Goal: Task Accomplishment & Management: Complete application form

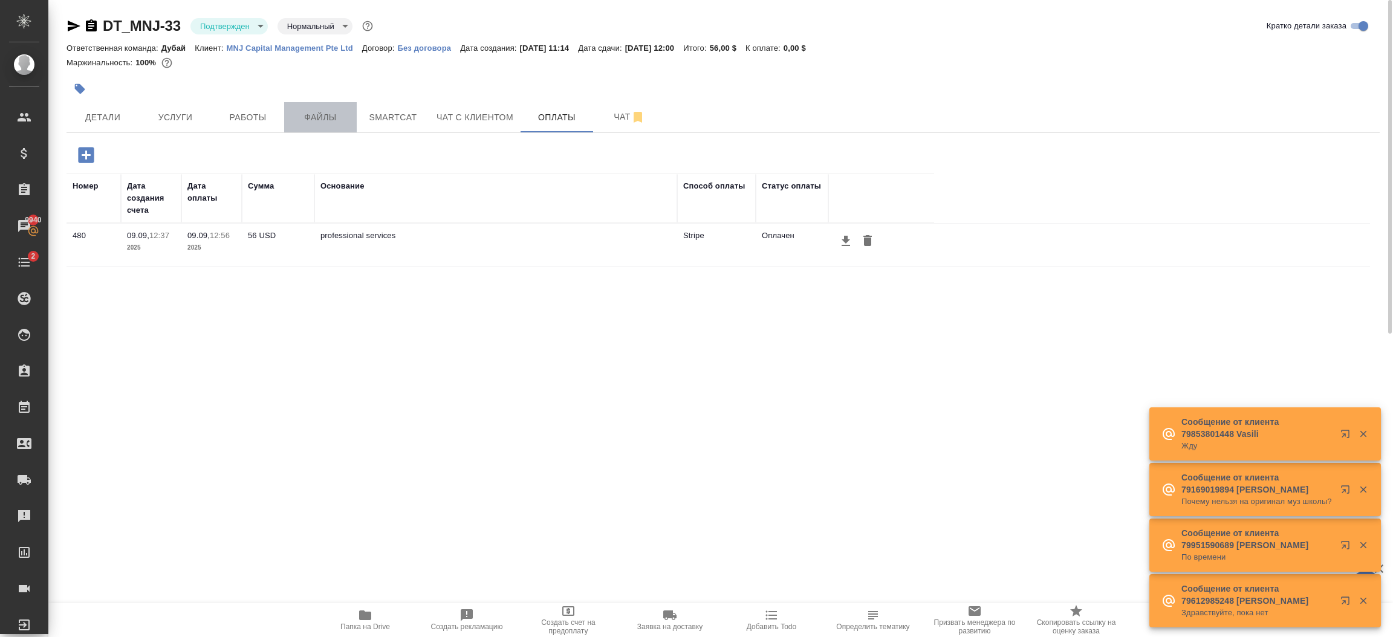
click at [322, 111] on span "Файлы" at bounding box center [320, 117] width 58 height 15
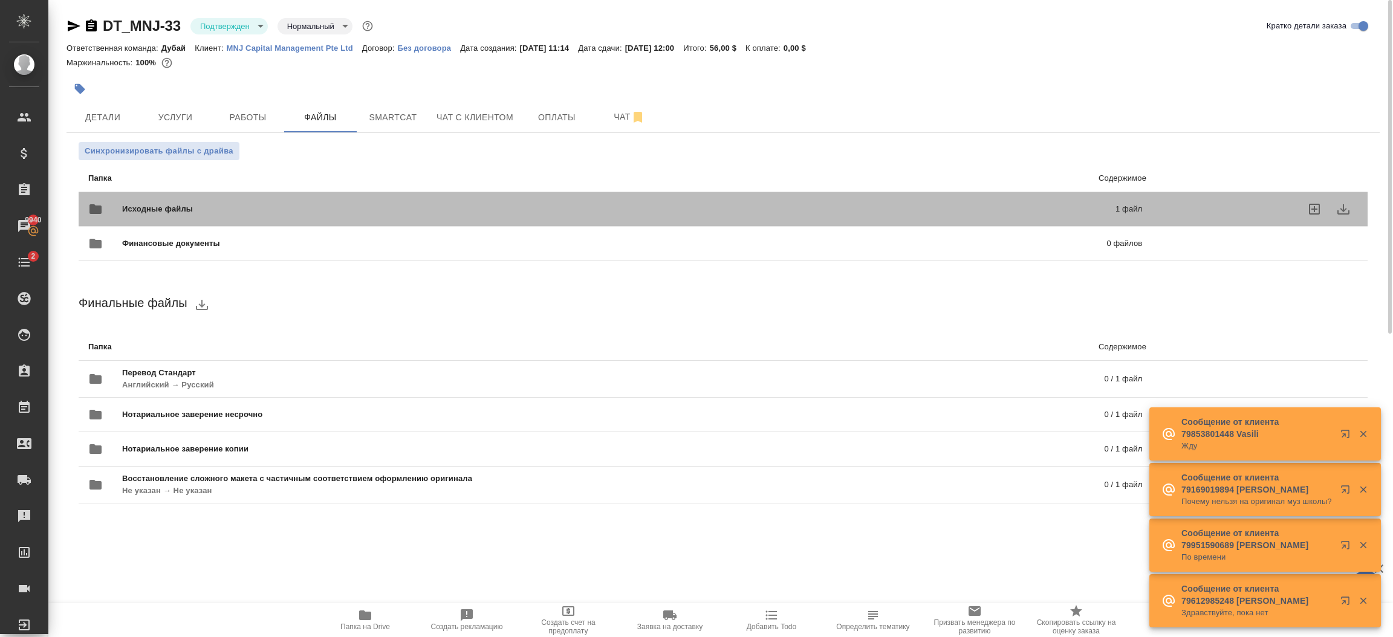
click at [234, 199] on div "Исходные файлы 1 файл" at bounding box center [615, 209] width 1054 height 29
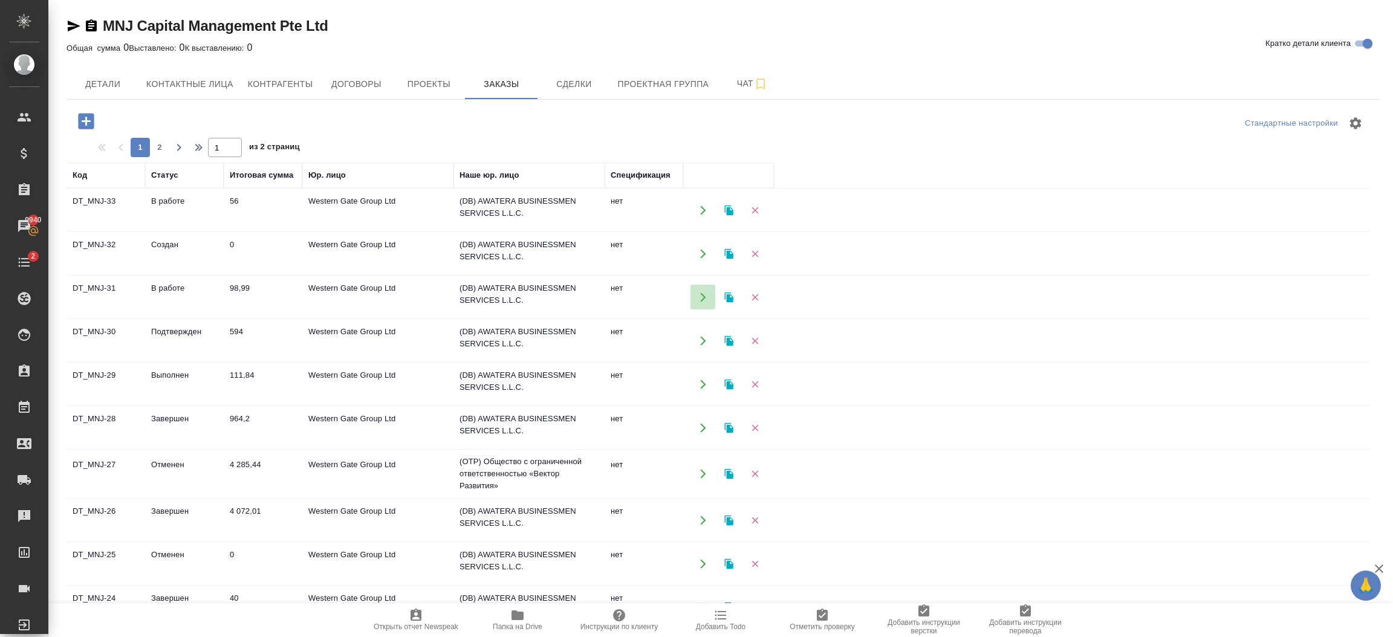
click at [705, 296] on icon "button" at bounding box center [703, 297] width 11 height 11
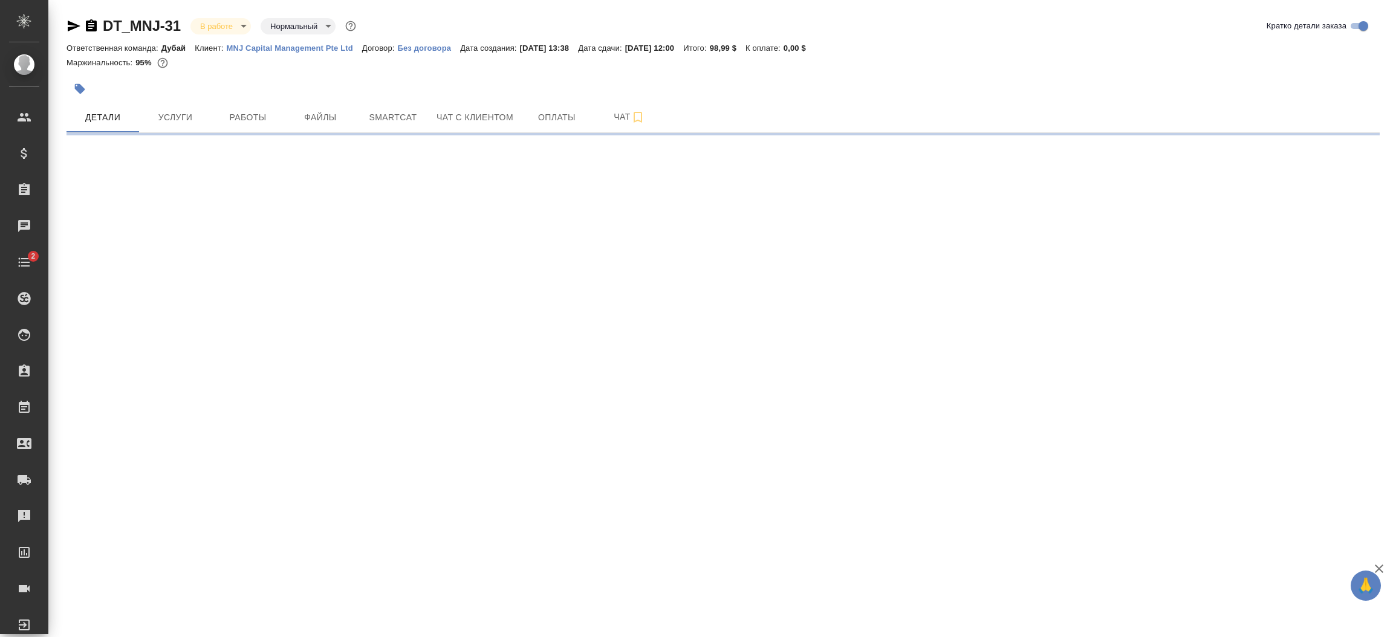
select select "RU"
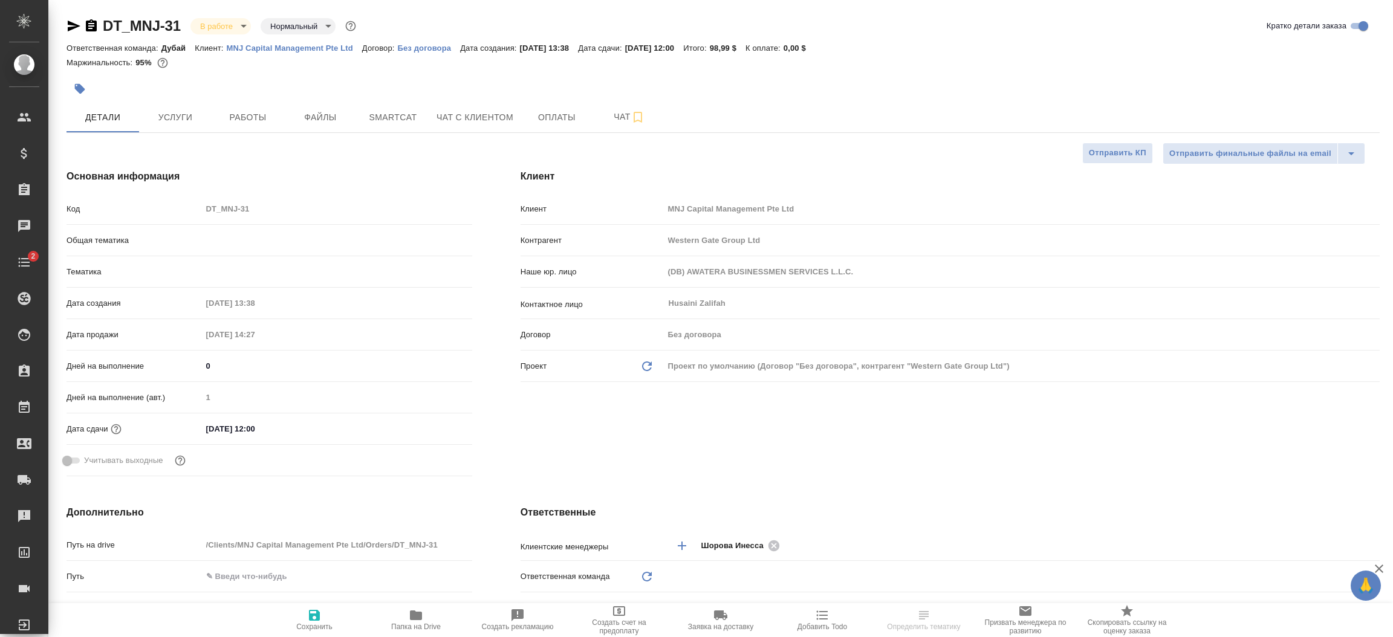
type textarea "x"
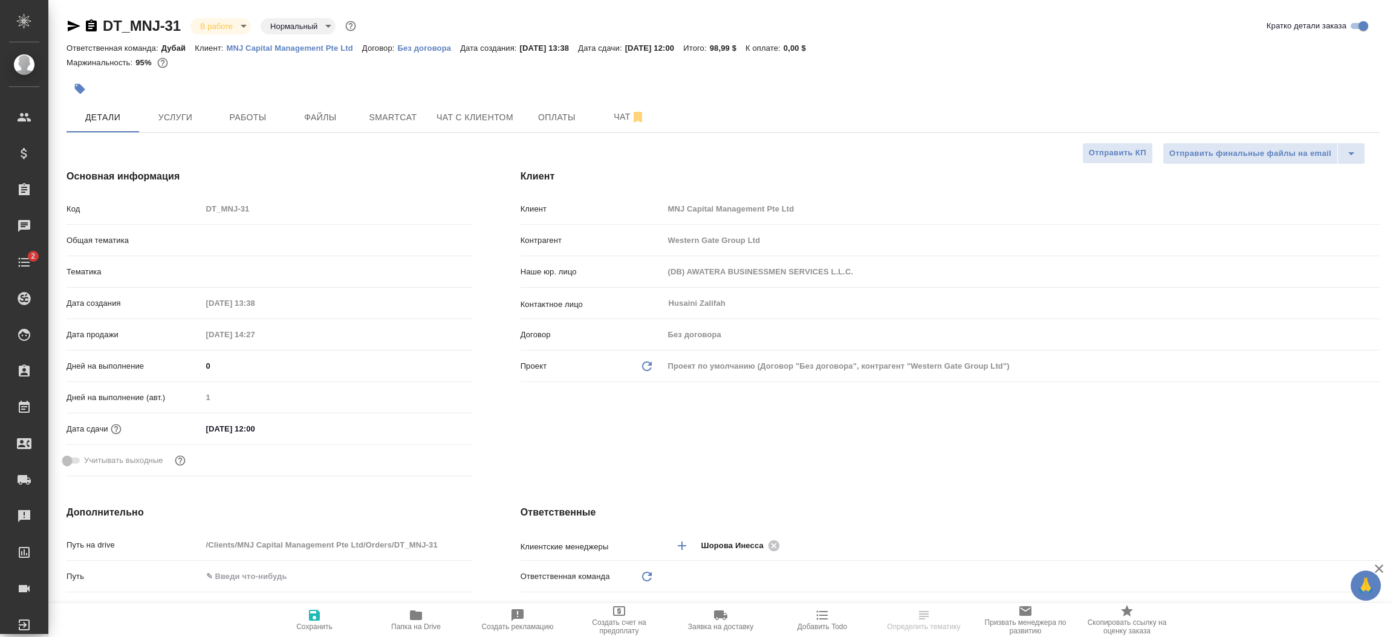
type textarea "x"
type input "[PERSON_NAME]"
type input "Юридический"
click at [608, 467] on div "Клиент Клиент MNJ Capital Management Pte Ltd Контрагент Western Gate Group Ltd …" at bounding box center [949, 325] width 907 height 360
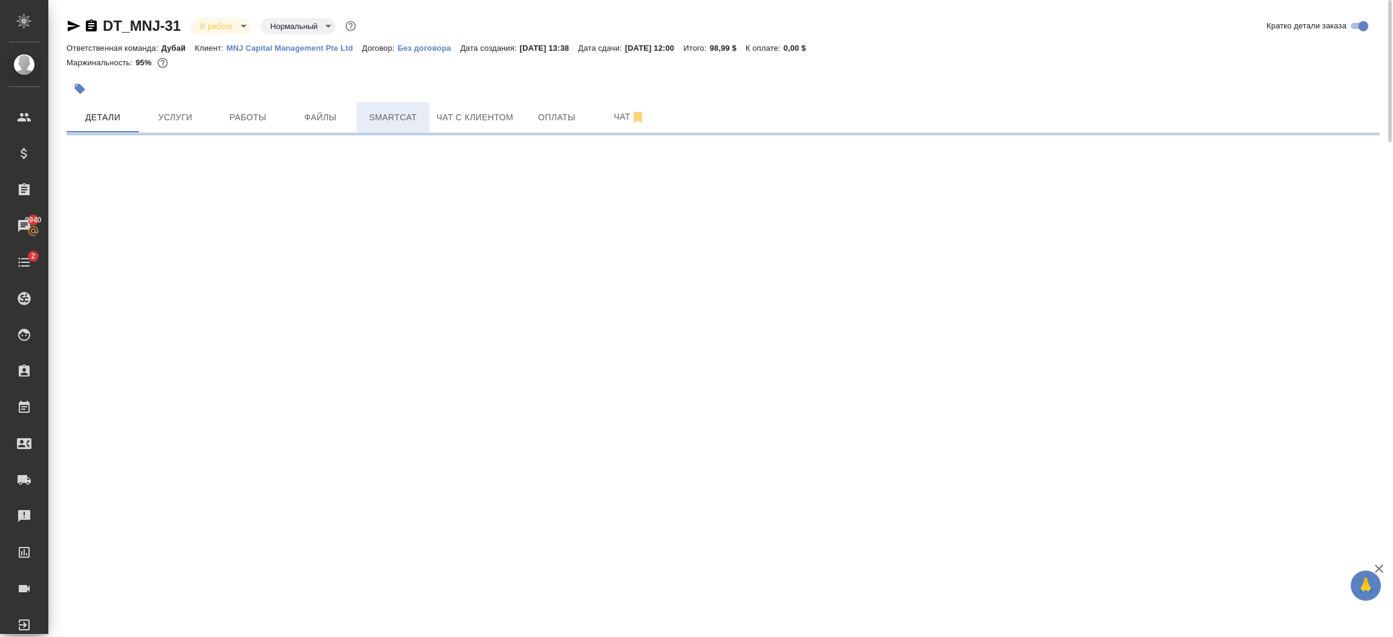
select select "RU"
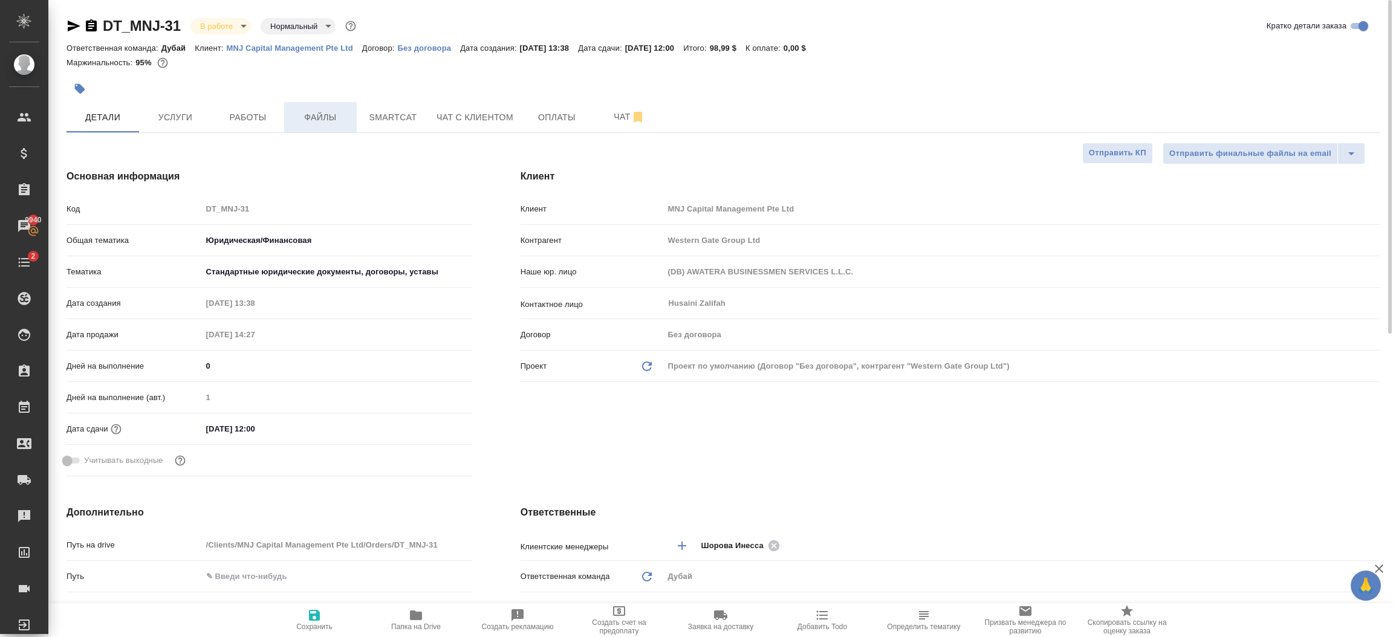
type textarea "x"
click at [313, 118] on span "Файлы" at bounding box center [320, 117] width 58 height 15
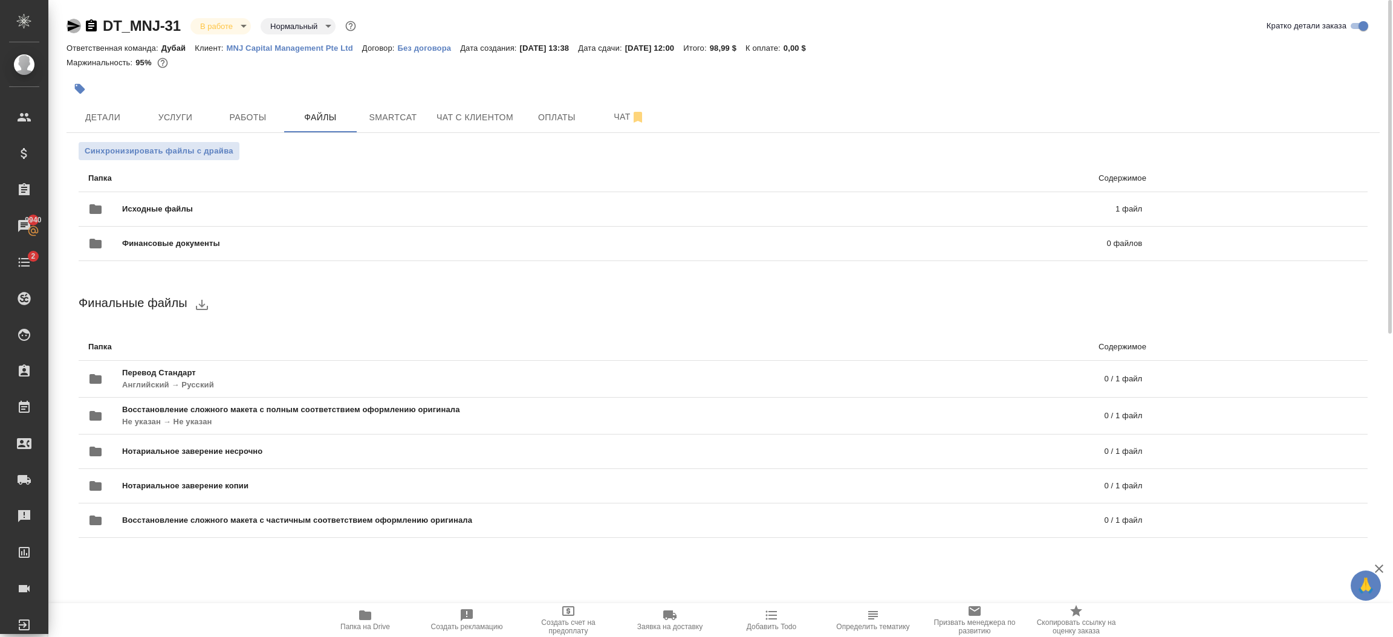
click at [68, 24] on icon "button" at bounding box center [74, 26] width 13 height 11
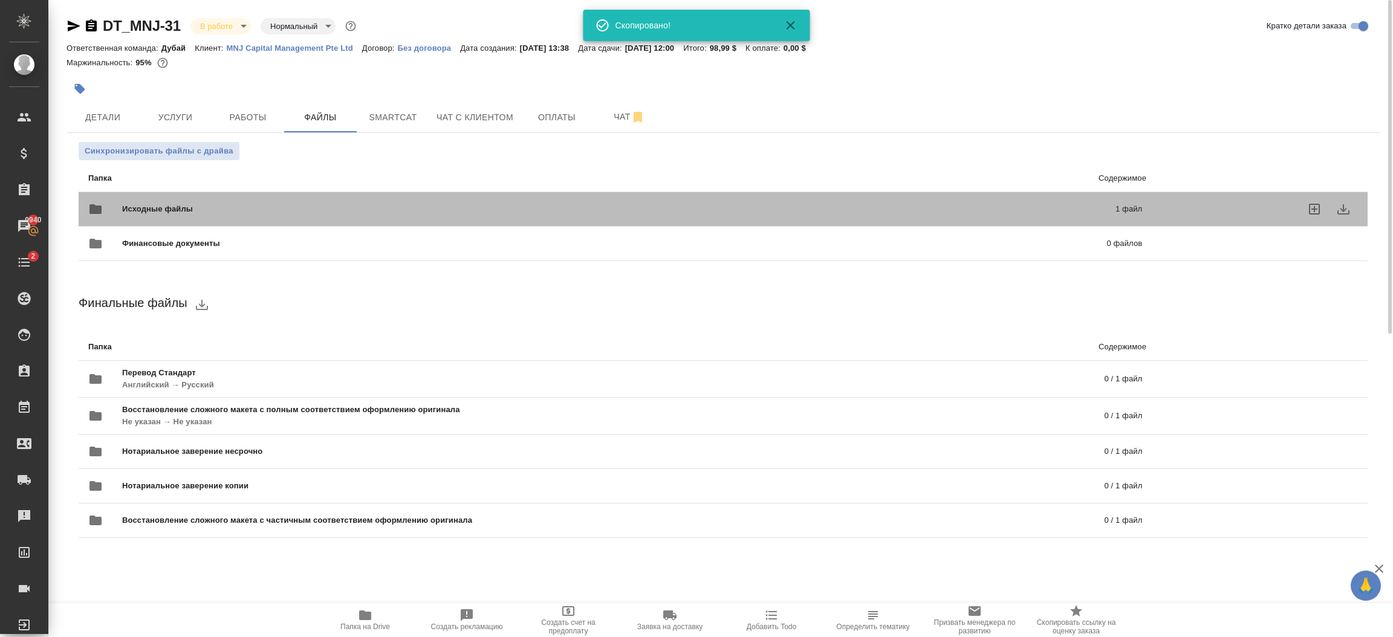
click at [162, 209] on span "Исходные файлы" at bounding box center [388, 209] width 532 height 12
